Goal: Information Seeking & Learning: Learn about a topic

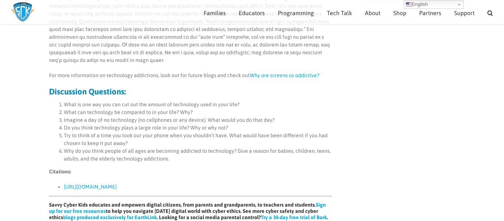
scroll to position [505, 0]
click at [117, 184] on link "[URL][DOMAIN_NAME]" at bounding box center [90, 187] width 53 height 6
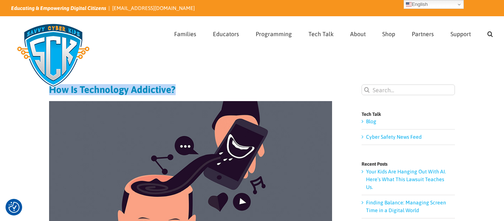
drag, startPoint x: 174, startPoint y: 90, endPoint x: 50, endPoint y: 92, distance: 124.1
click at [50, 92] on h1 "How Is Technology Addictive?" at bounding box center [190, 90] width 283 height 10
copy h1 "How Is Technology Addictive?"
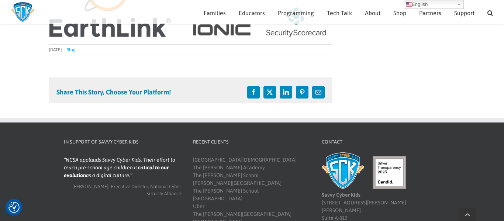
scroll to position [824, 0]
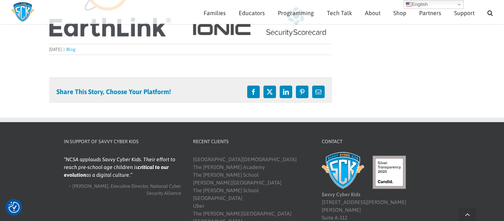
drag, startPoint x: 49, startPoint y: 49, endPoint x: 76, endPoint y: 49, distance: 27.3
click at [76, 49] on div "Guest Blogger 2021-03-17T13:57:15-04:00 [DATE] | Blog |" at bounding box center [190, 49] width 283 height 7
copy span "[DATE]"
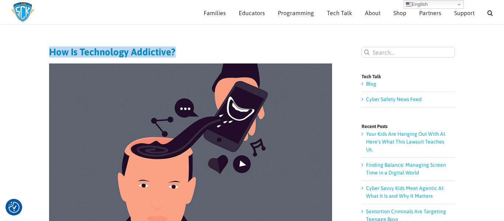
scroll to position [0, 0]
